Goal: Transaction & Acquisition: Purchase product/service

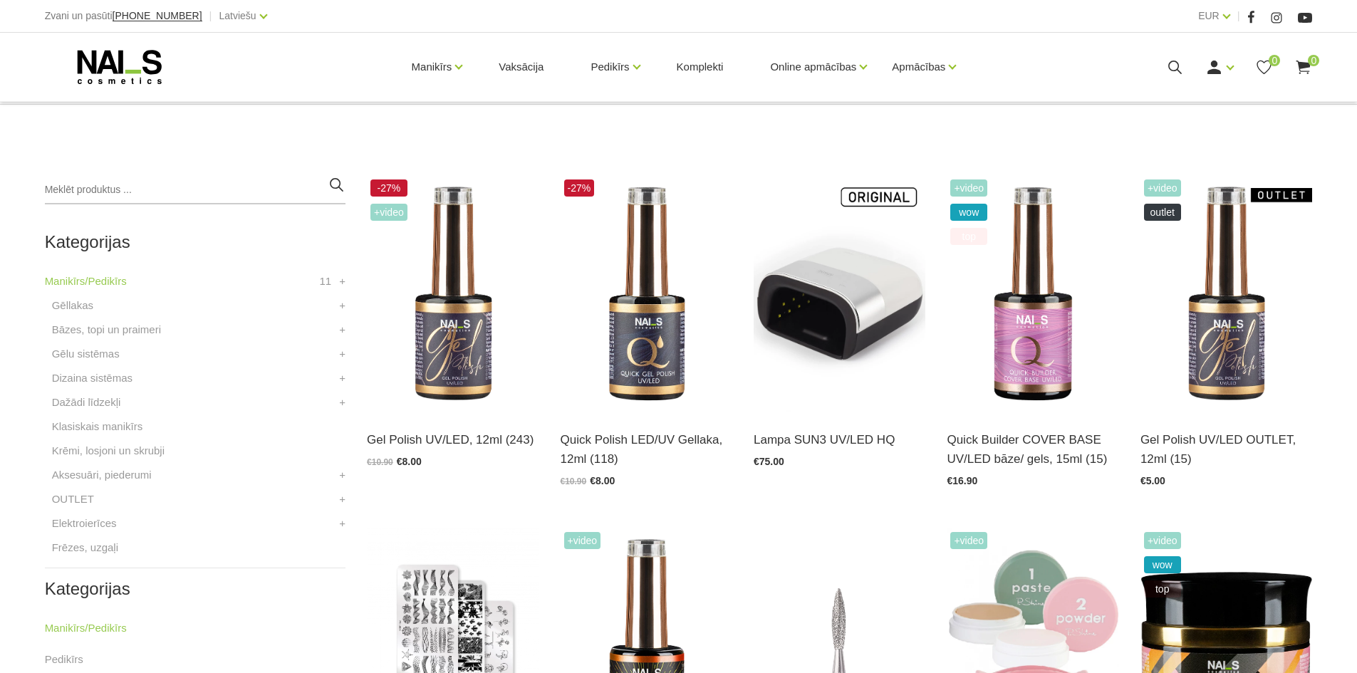
scroll to position [285, 0]
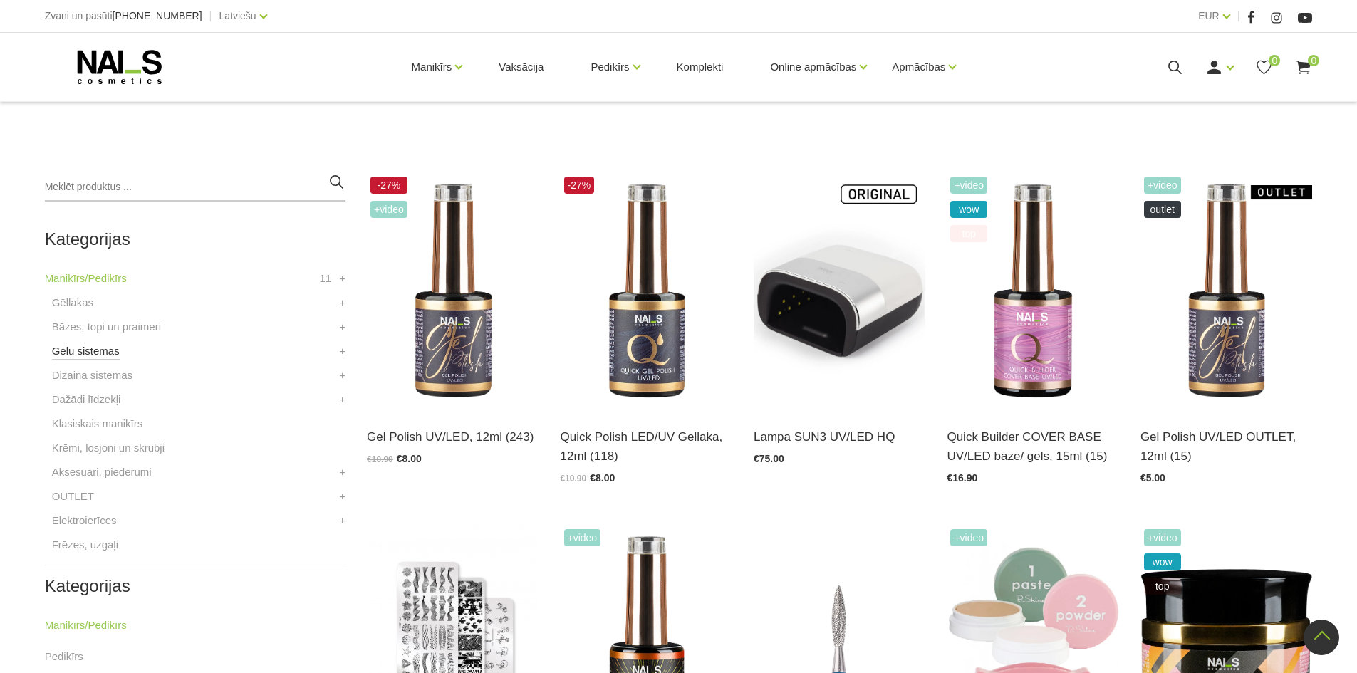
click at [81, 352] on link "Gēlu sistēmas" at bounding box center [86, 351] width 68 height 17
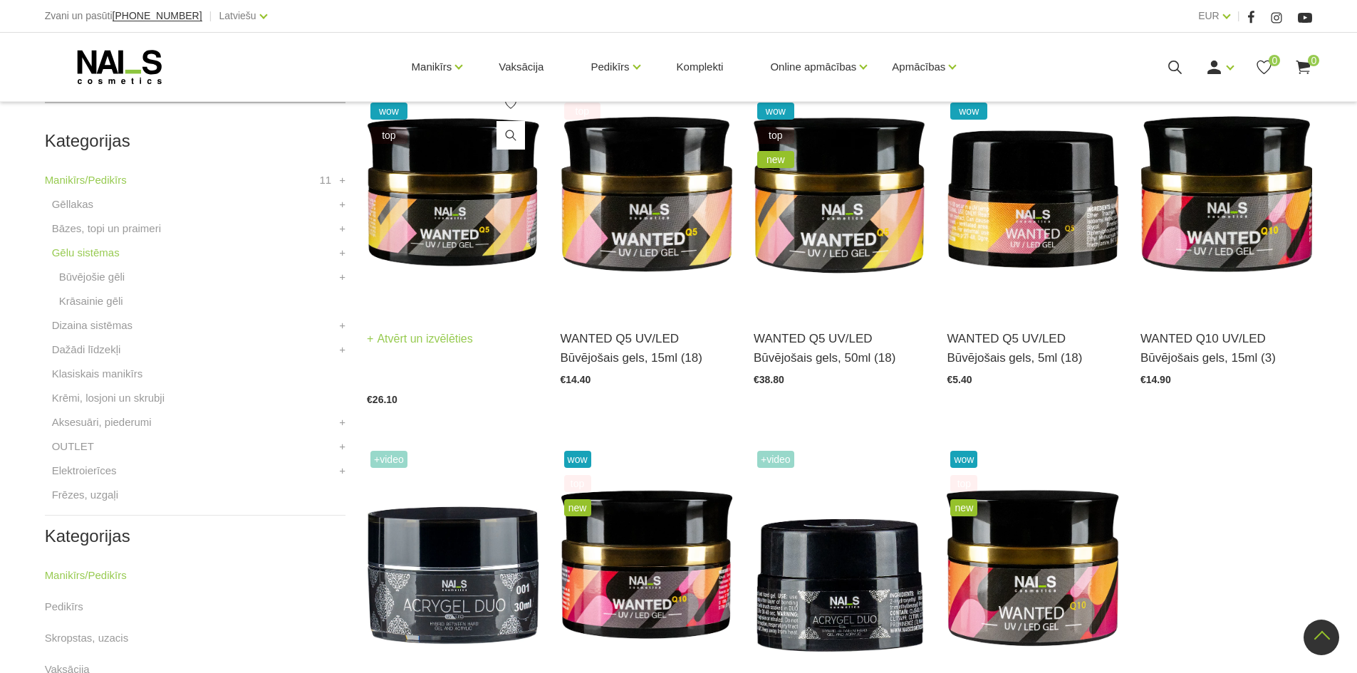
scroll to position [356, 0]
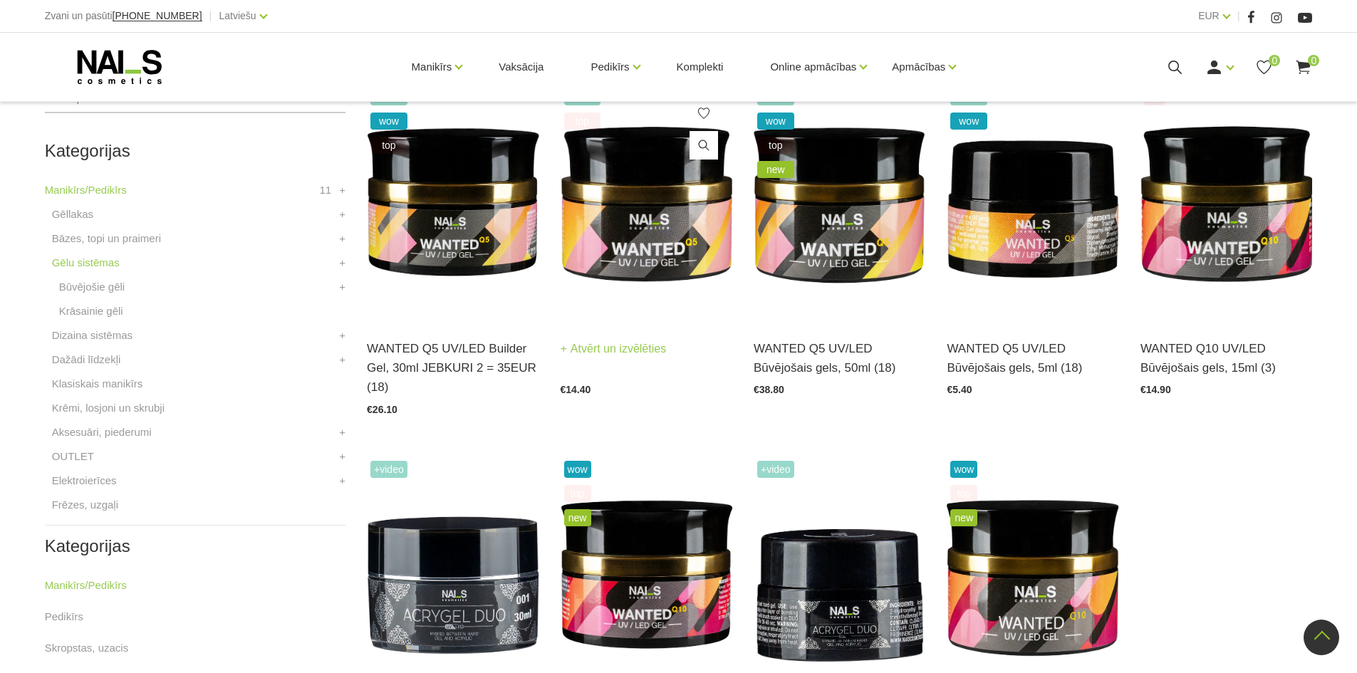
click at [632, 220] on img at bounding box center [647, 203] width 172 height 237
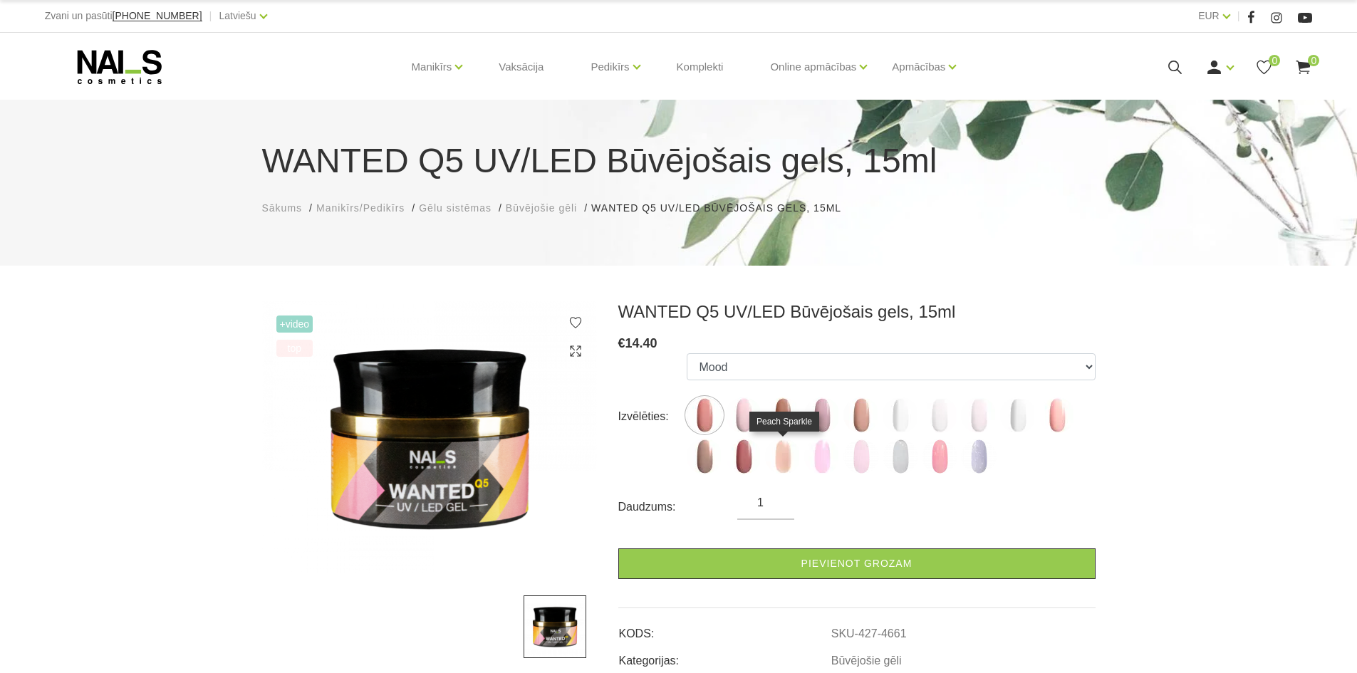
click at [782, 459] on img at bounding box center [783, 457] width 36 height 36
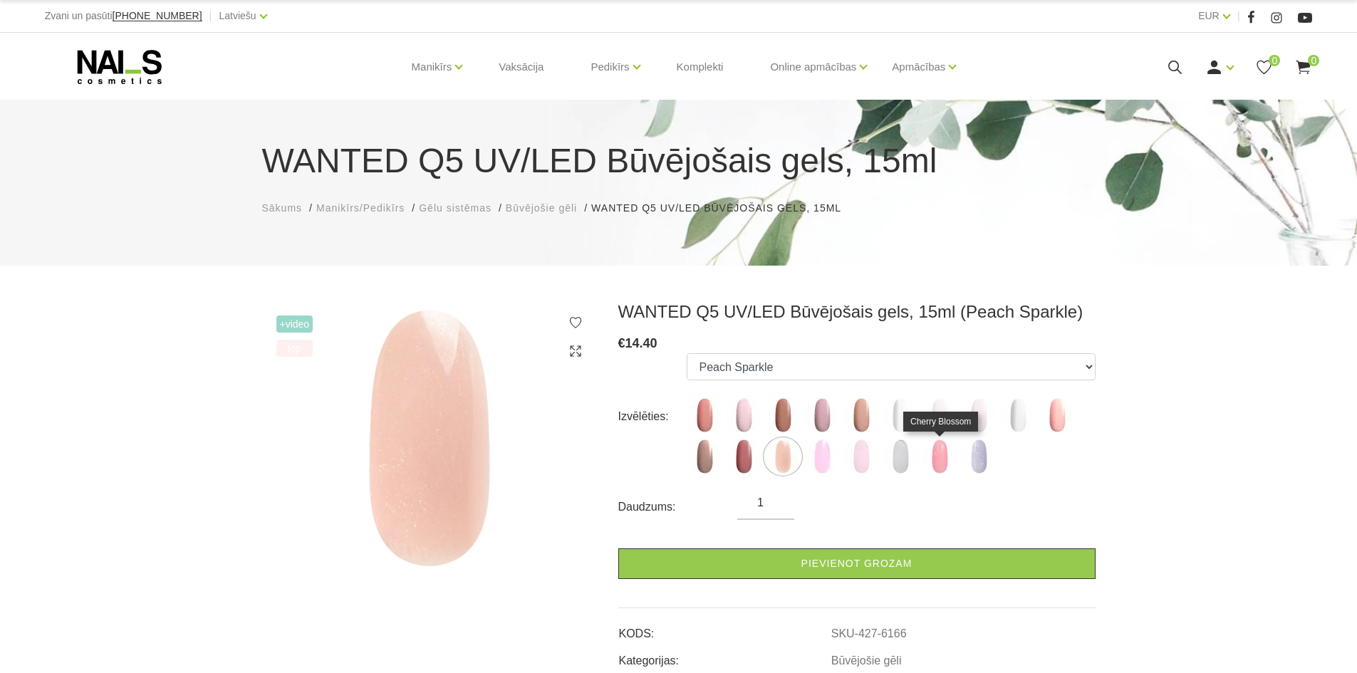
click at [939, 465] on img at bounding box center [940, 457] width 36 height 36
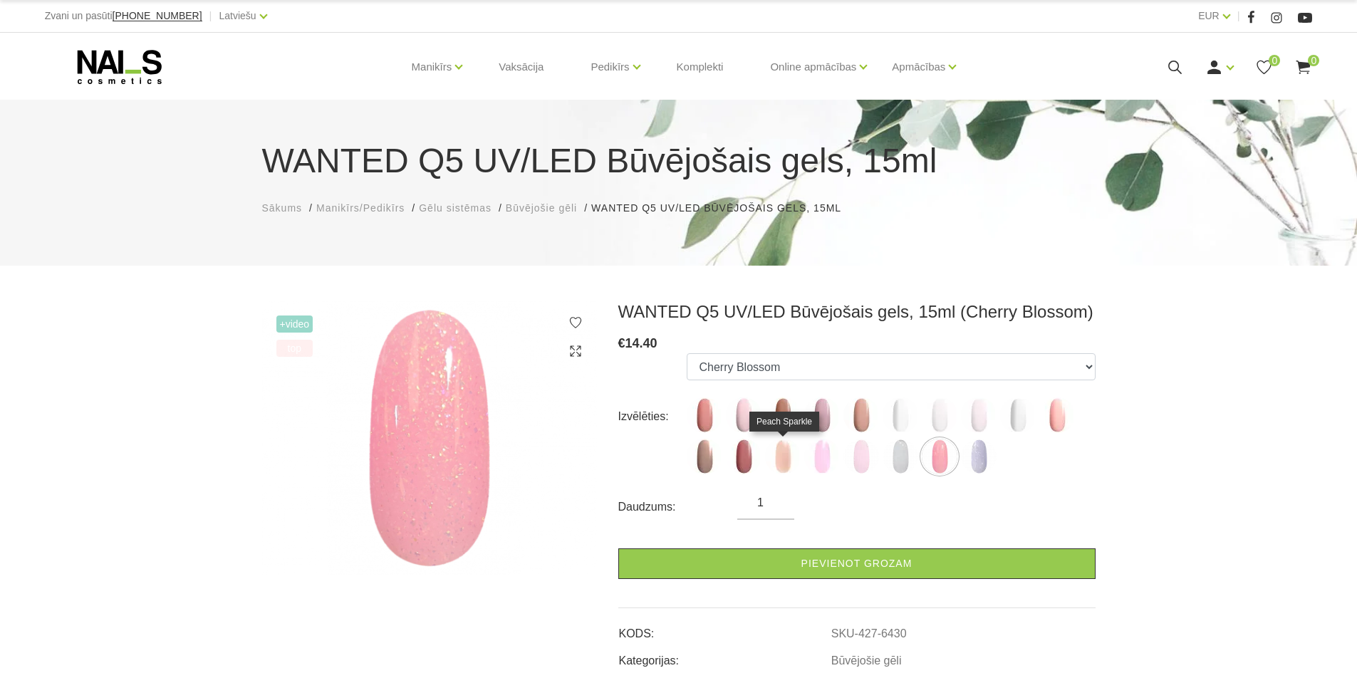
click at [779, 459] on img at bounding box center [783, 457] width 36 height 36
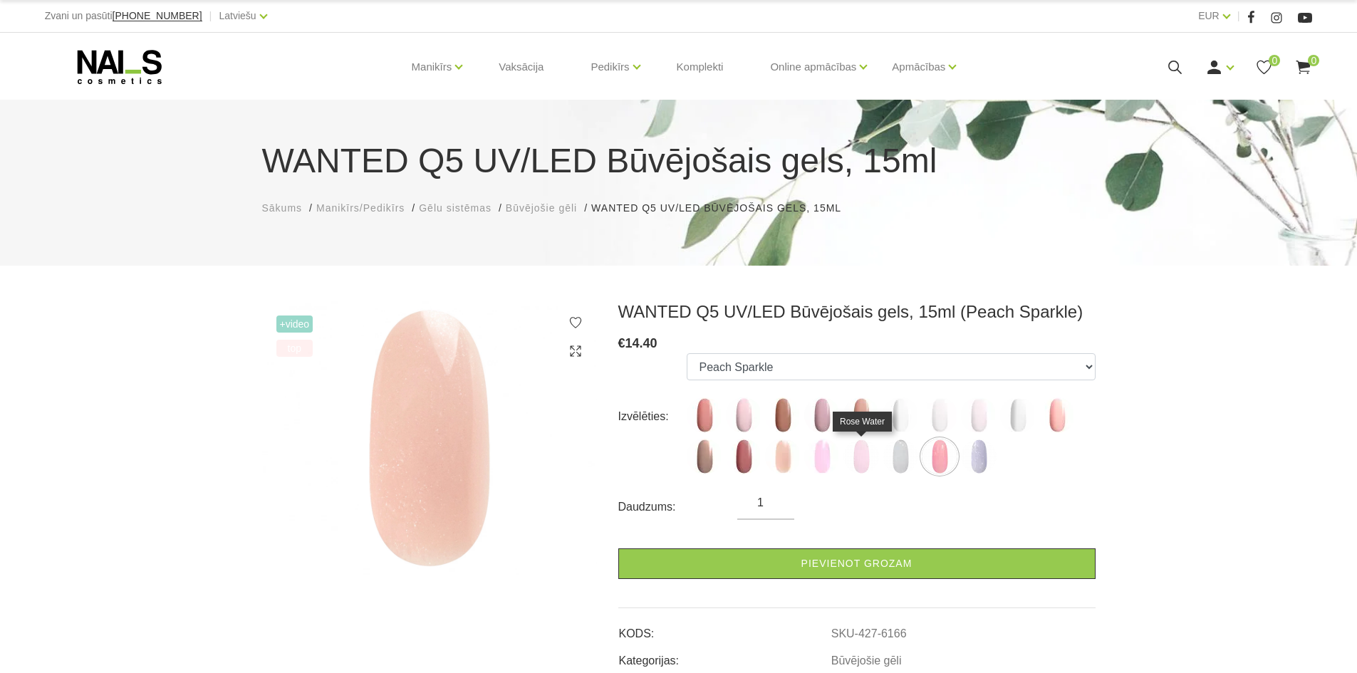
click at [860, 460] on img at bounding box center [861, 457] width 36 height 36
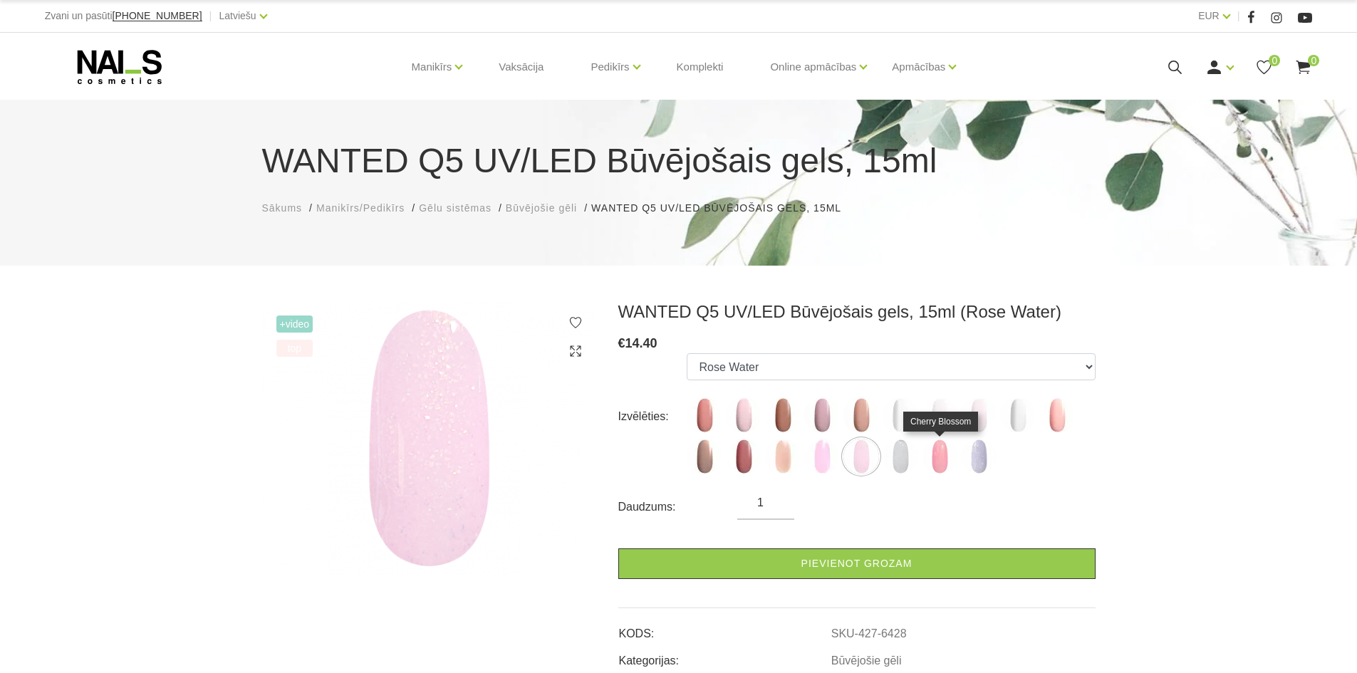
click at [942, 463] on img at bounding box center [940, 457] width 36 height 36
select select "6430"
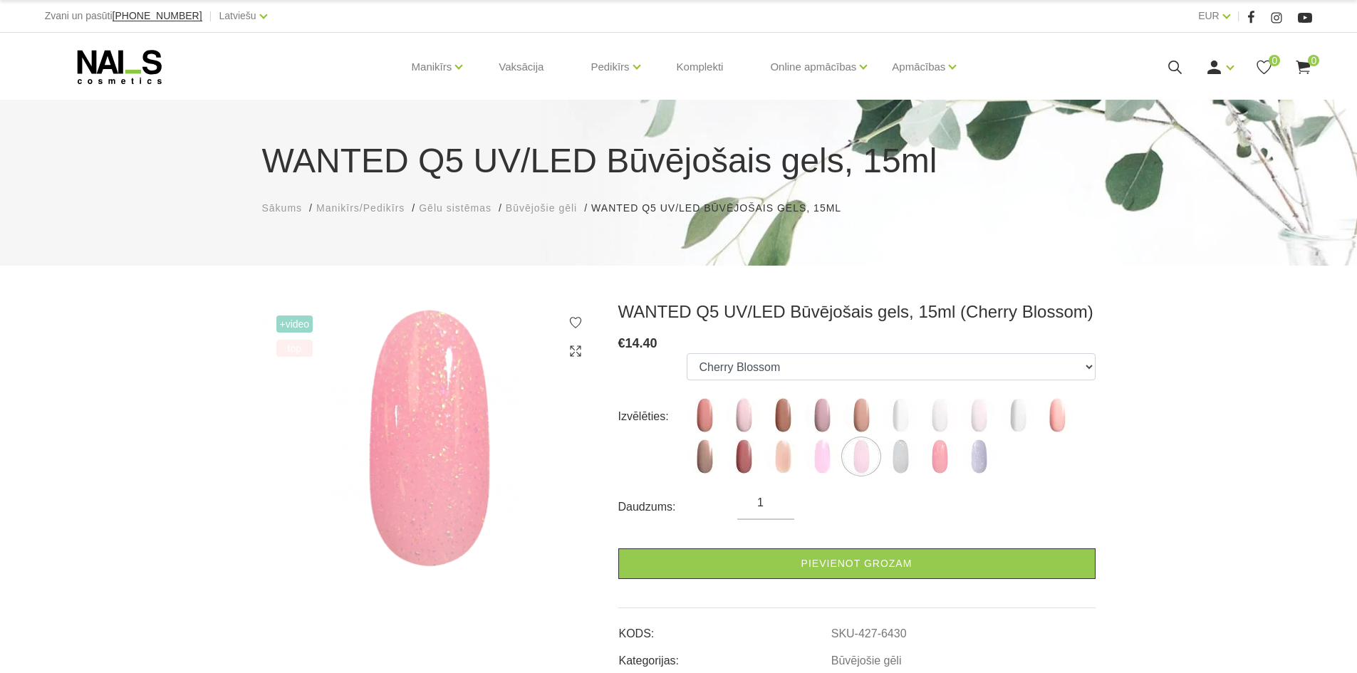
click at [555, 214] on span "Būvējošie gēli" at bounding box center [541, 207] width 71 height 11
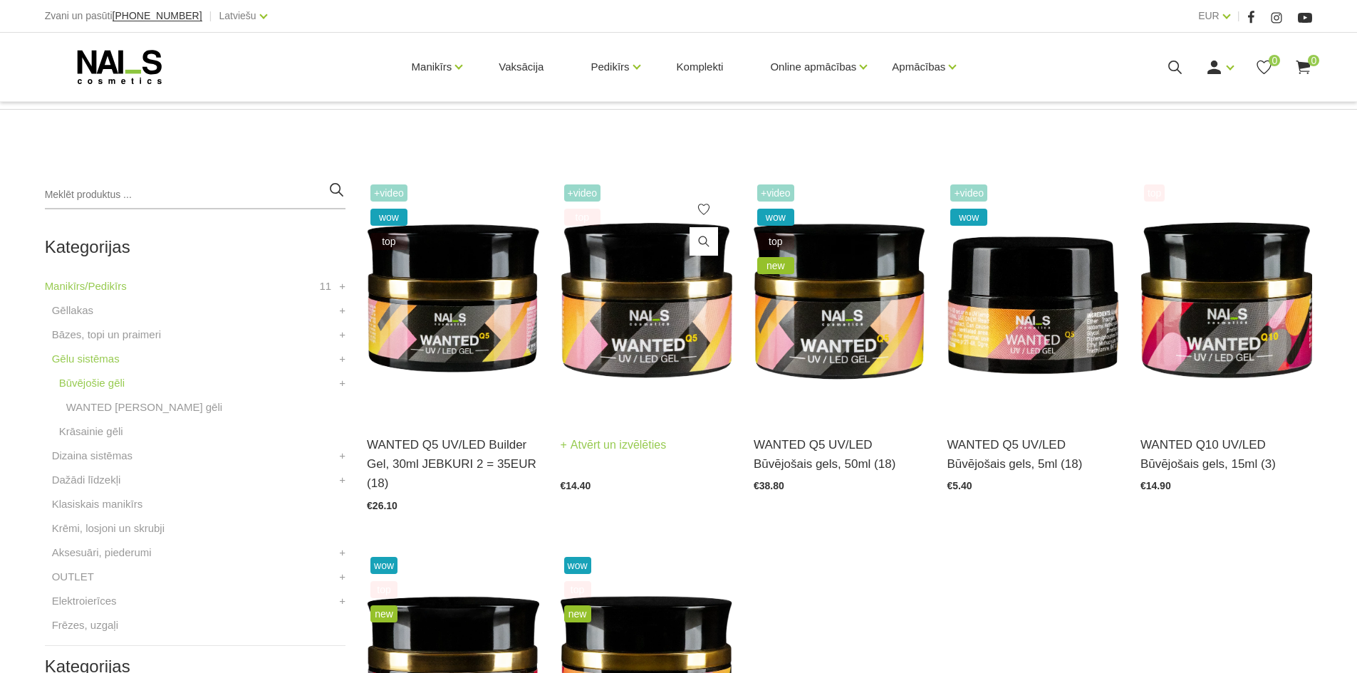
scroll to position [285, 0]
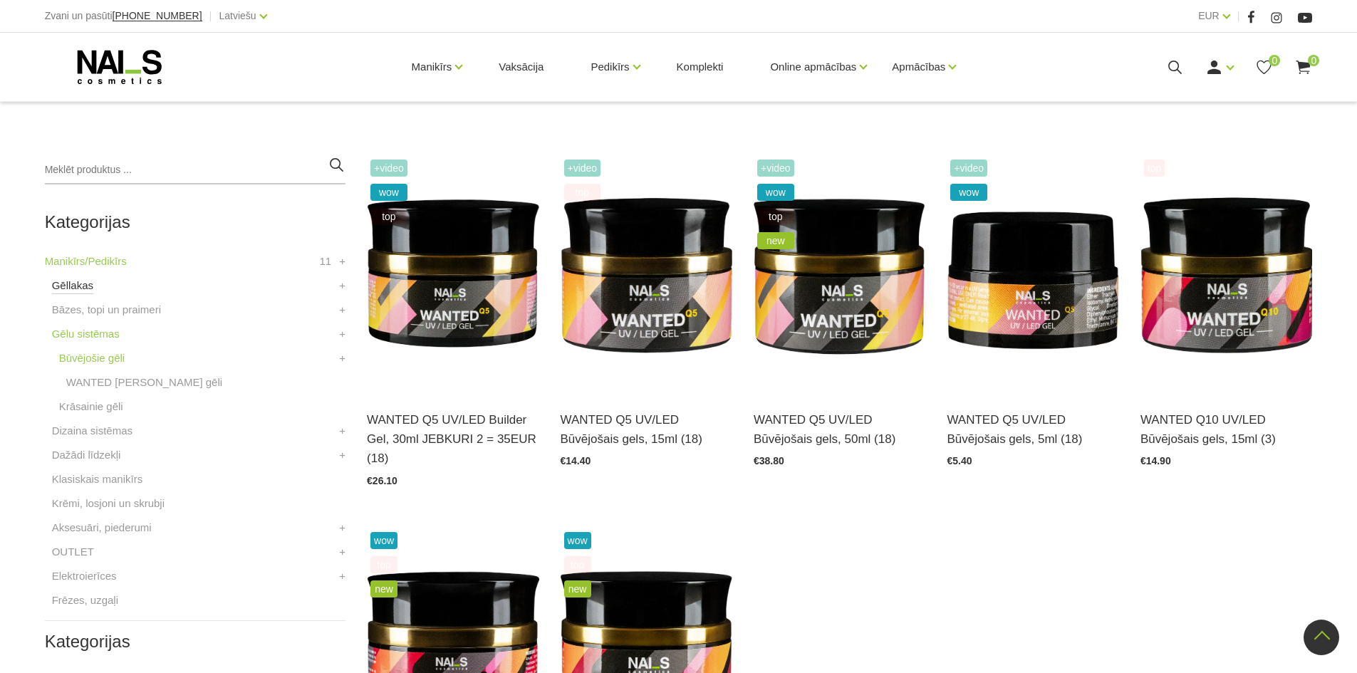
click at [71, 289] on link "Gēllakas" at bounding box center [72, 285] width 41 height 17
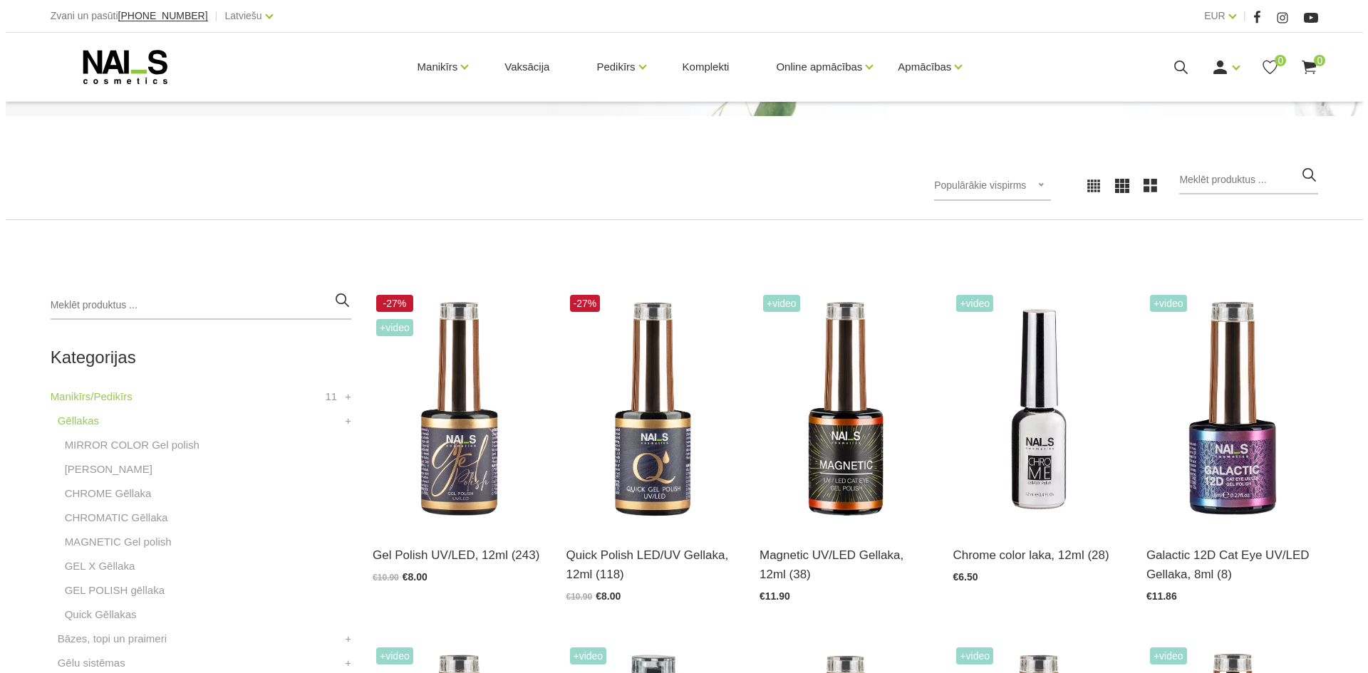
scroll to position [285, 0]
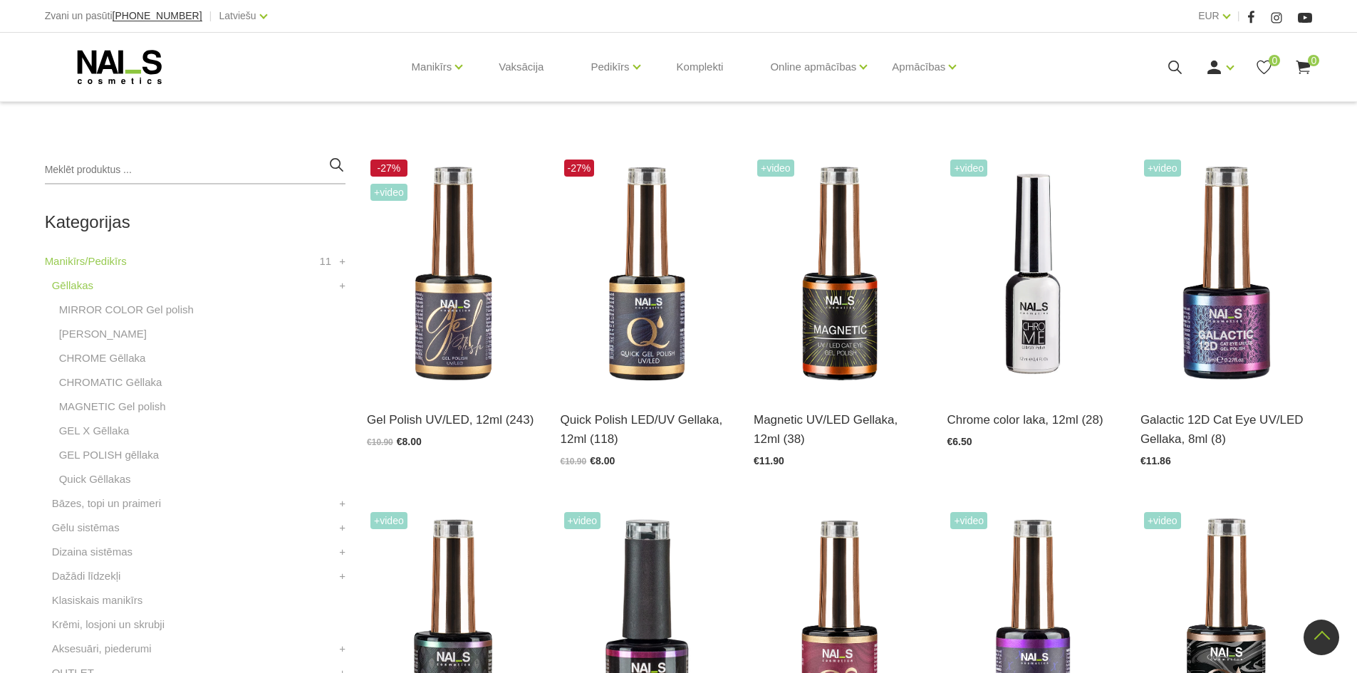
click at [1170, 64] on icon at bounding box center [1175, 67] width 18 height 18
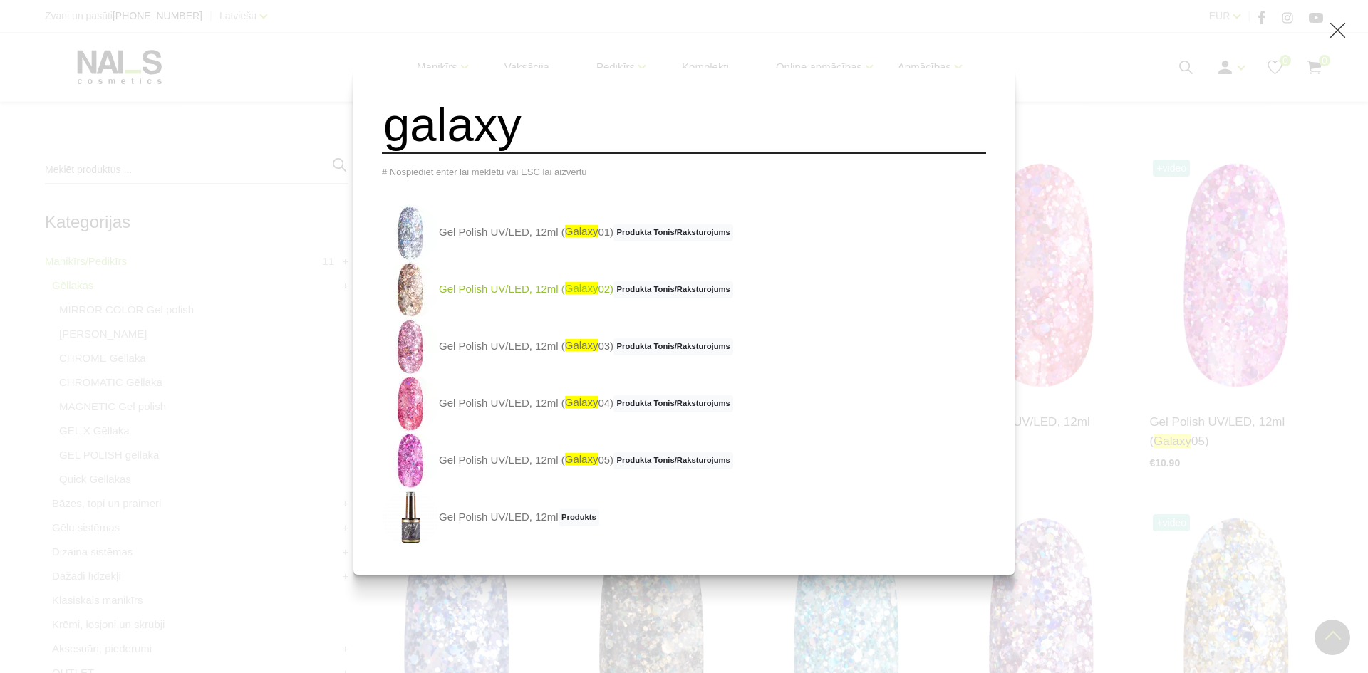
type input "galaxy"
click at [560, 299] on link "Gel Polish UV/LED, 12ml ( galaxy 02) Produkta Tonis/Raksturojums" at bounding box center [557, 289] width 351 height 57
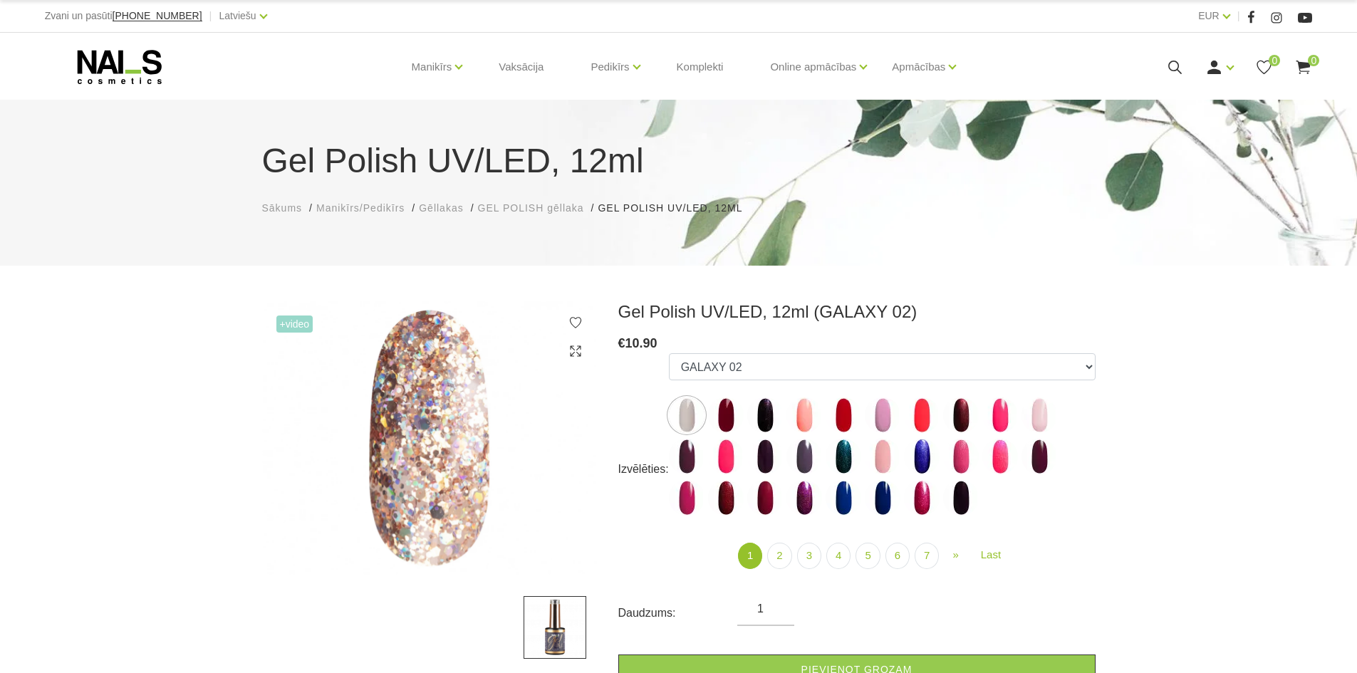
select select "4147"
